Goal: Task Accomplishment & Management: Complete application form

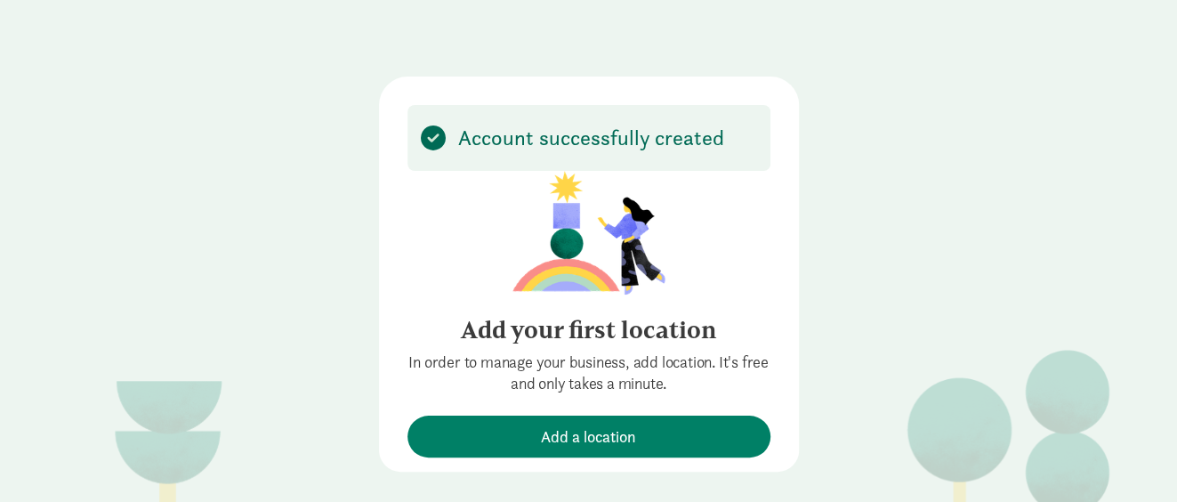
scroll to position [52, 0]
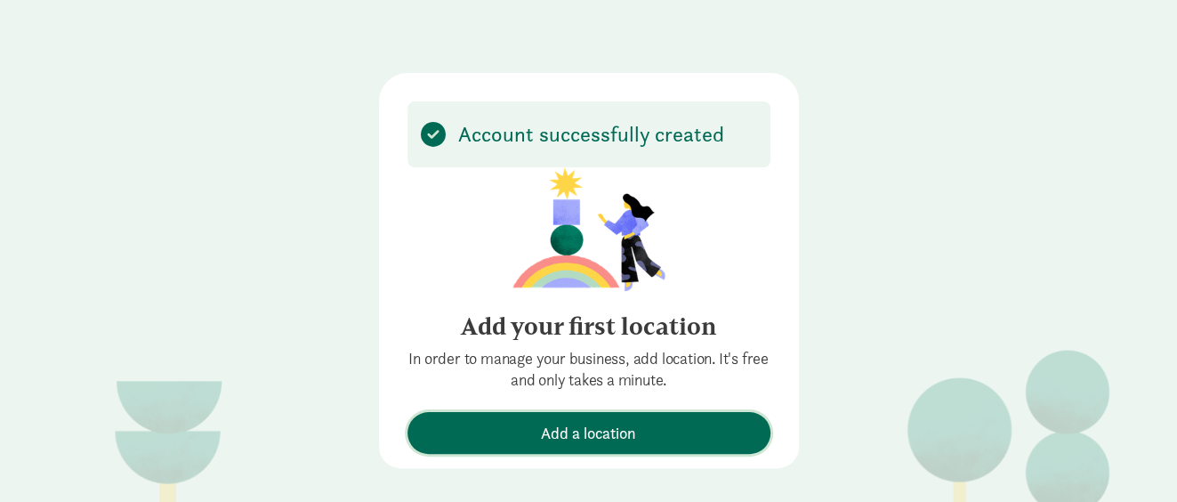
click at [547, 434] on span "Add a location" at bounding box center [588, 433] width 95 height 24
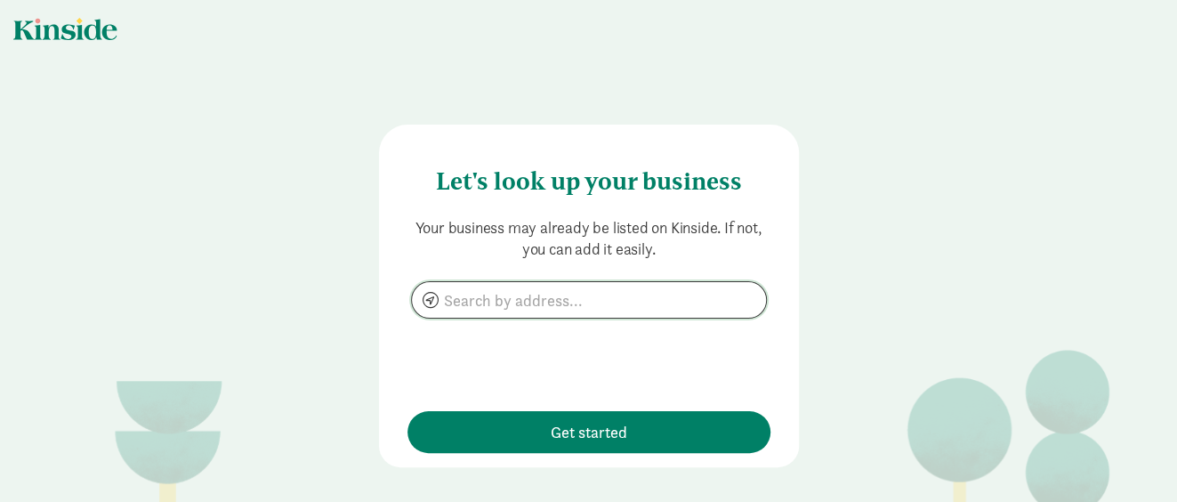
click at [483, 301] on input at bounding box center [589, 300] width 354 height 36
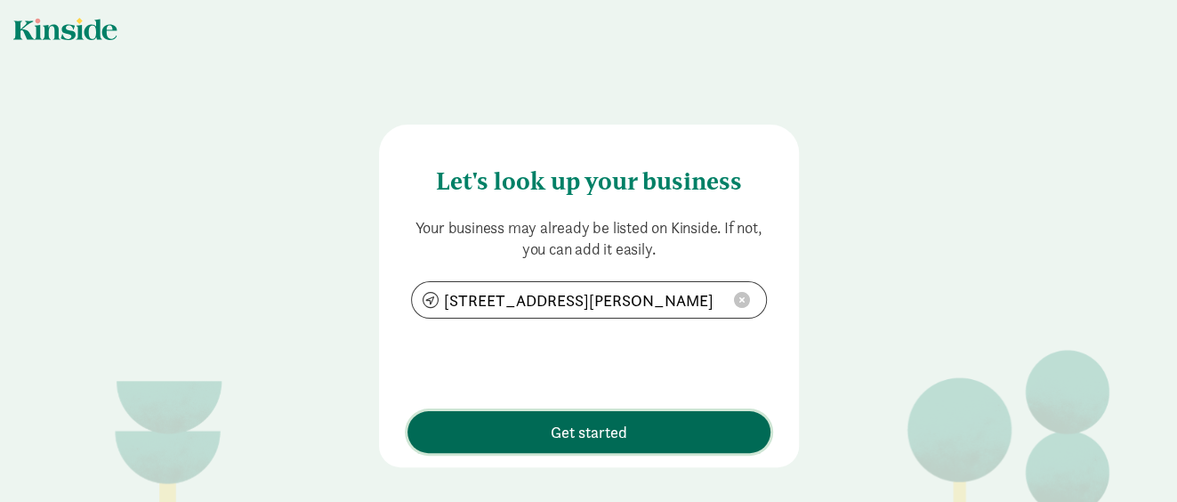
click at [541, 420] on span "Get started" at bounding box center [588, 432] width 345 height 24
type input "[STREET_ADDRESS][PERSON_NAME]"
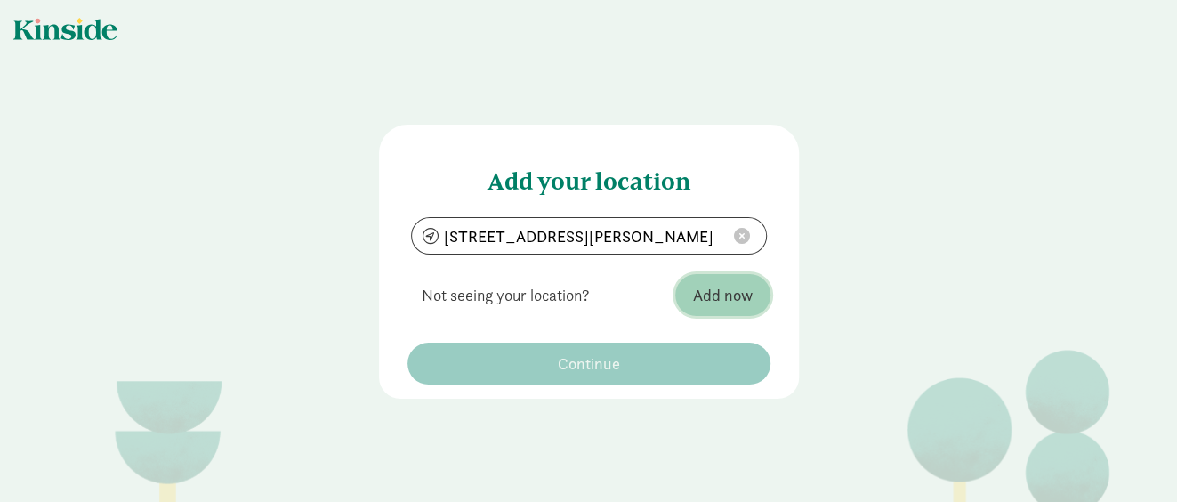
click at [716, 312] on button "Add now" at bounding box center [722, 295] width 95 height 42
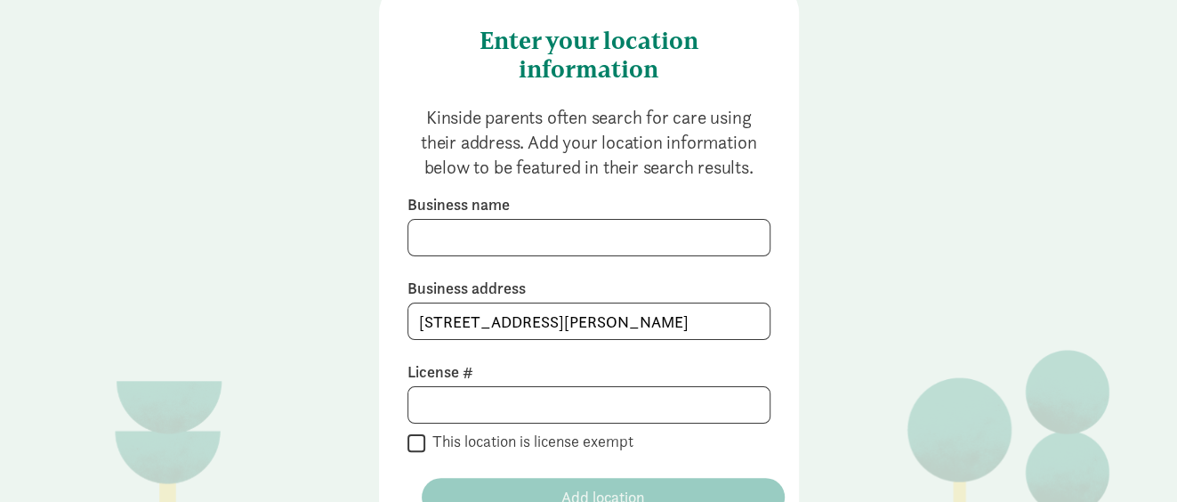
scroll to position [124, 0]
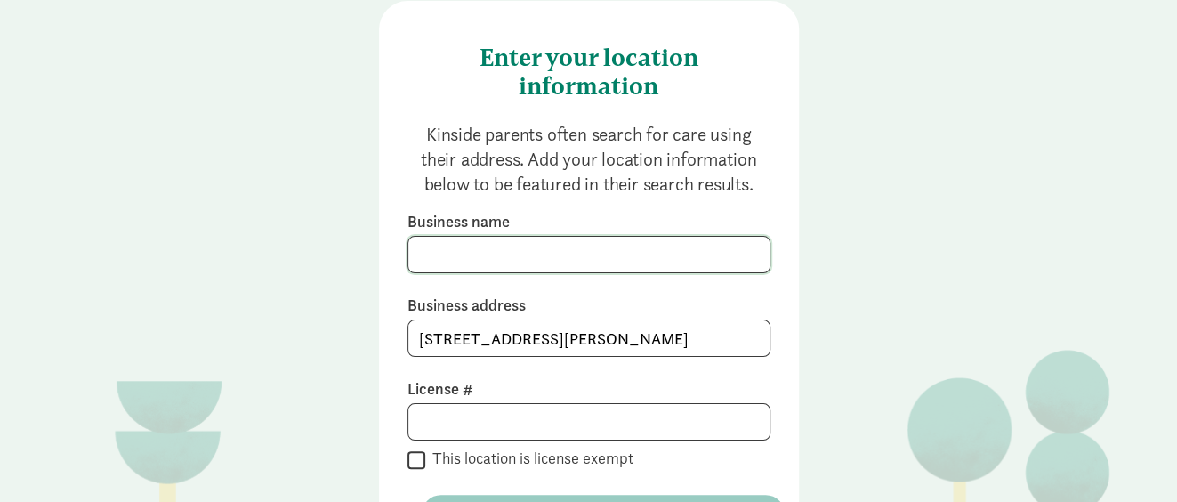
click at [525, 253] on input at bounding box center [588, 255] width 361 height 36
type input "[PERSON_NAME] family daycare"
click at [520, 407] on input at bounding box center [588, 422] width 361 height 36
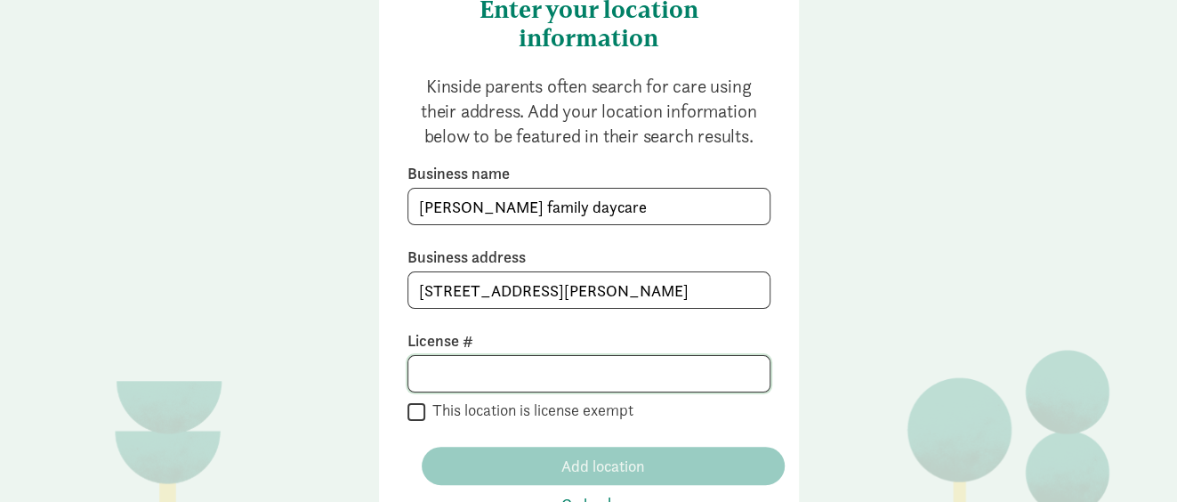
scroll to position [248, 0]
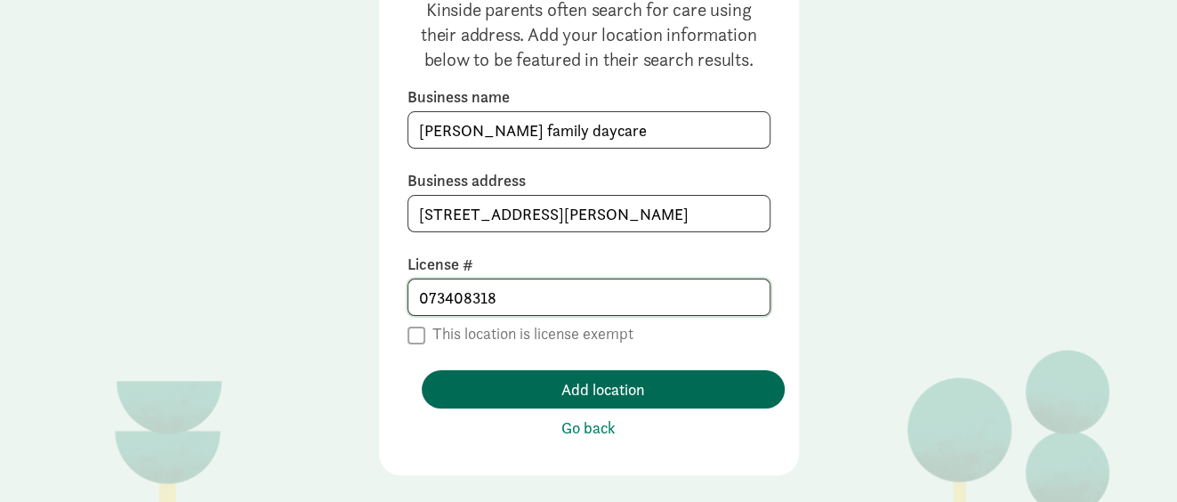
type input "073408318"
click at [626, 398] on span "Add location" at bounding box center [603, 389] width 84 height 24
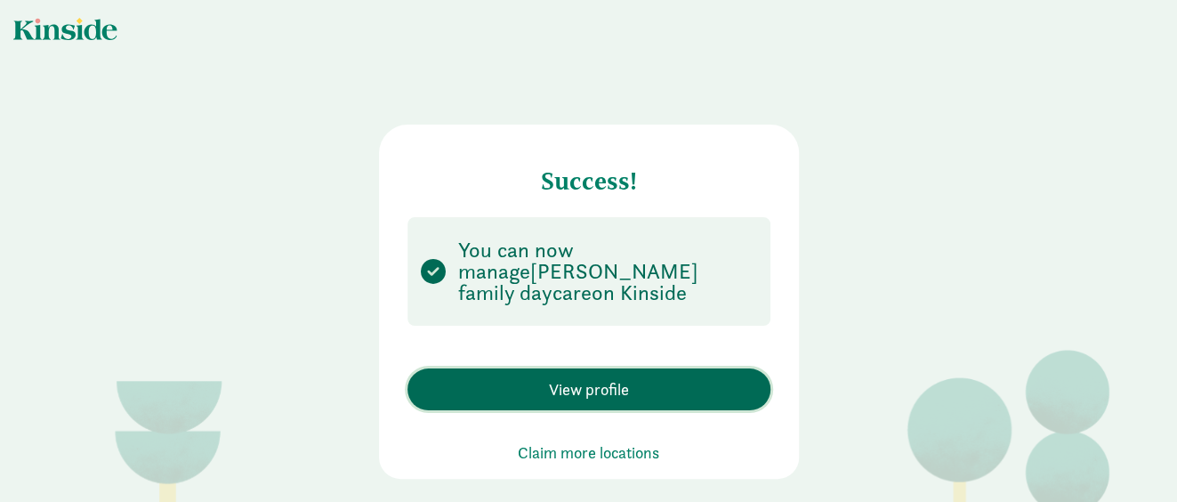
click at [621, 377] on span "View profile" at bounding box center [589, 389] width 80 height 24
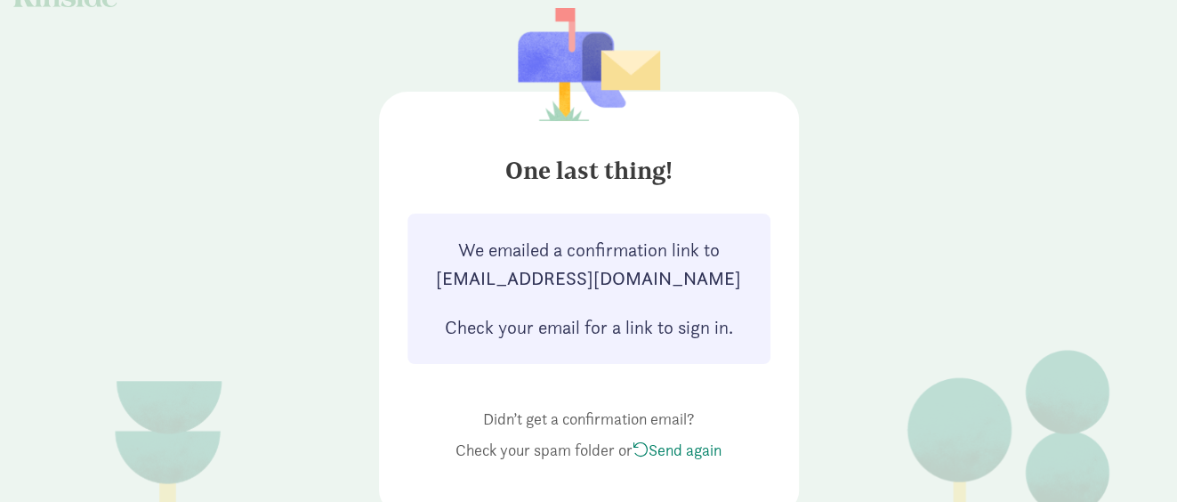
scroll to position [76, 0]
